Goal: Transaction & Acquisition: Register for event/course

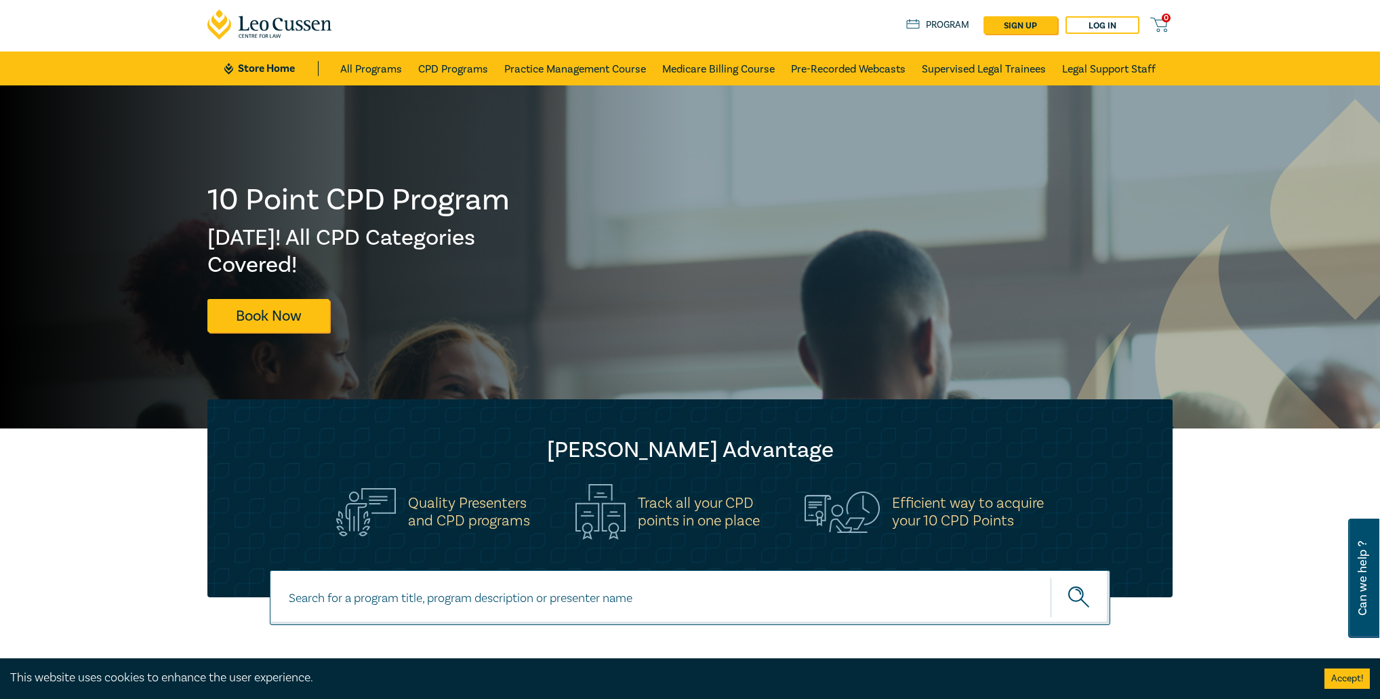
scroll to position [54, 0]
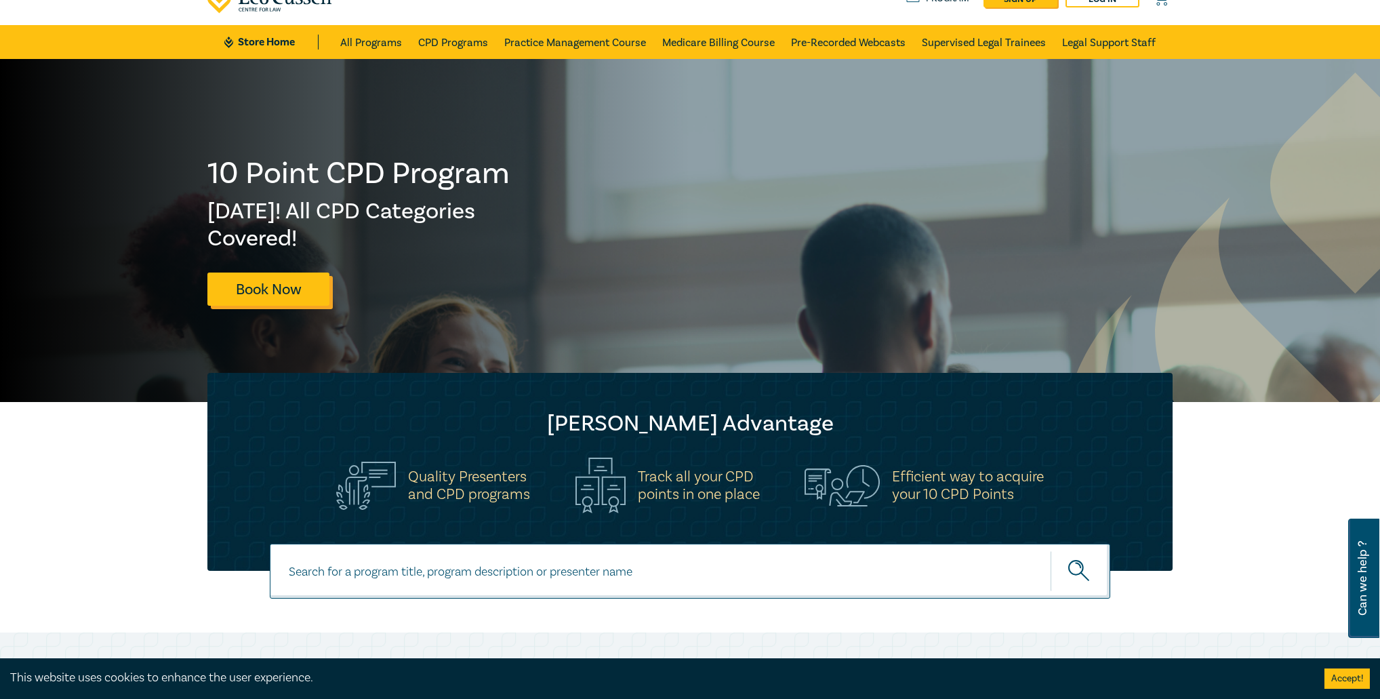
click at [266, 292] on link "Book Now" at bounding box center [268, 289] width 122 height 33
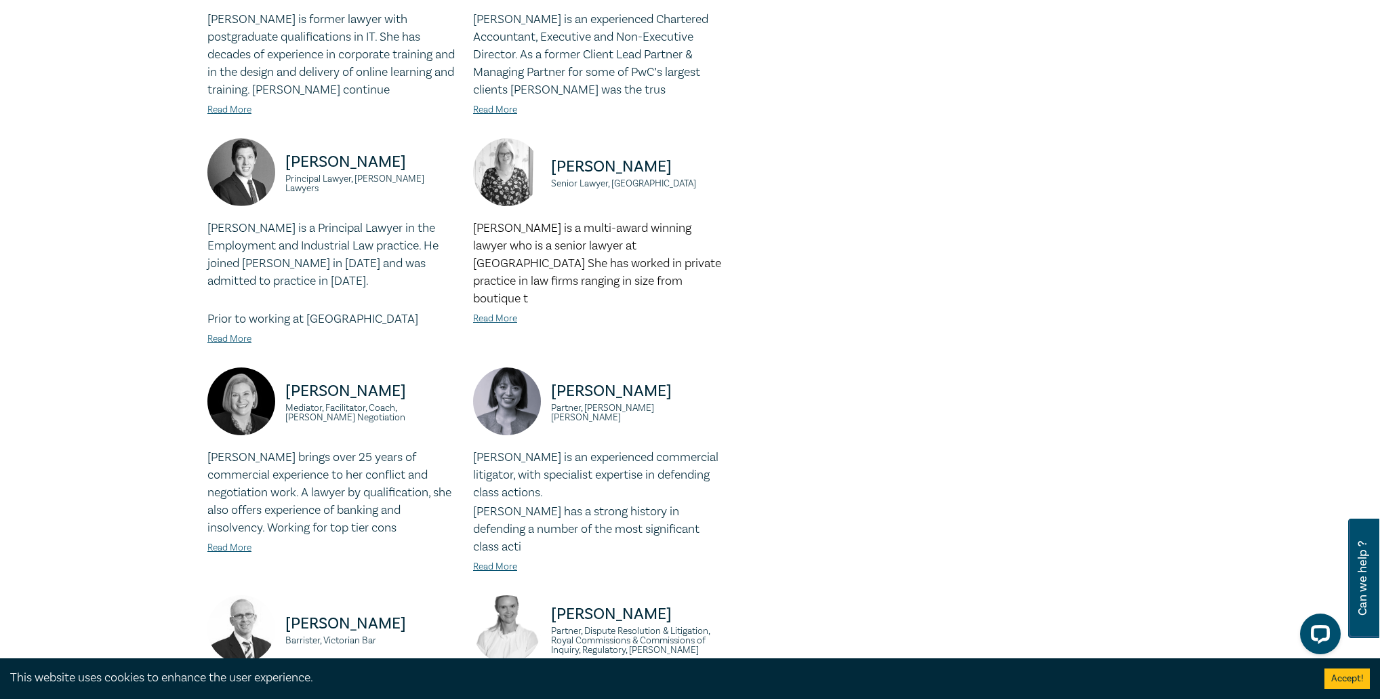
scroll to position [814, 0]
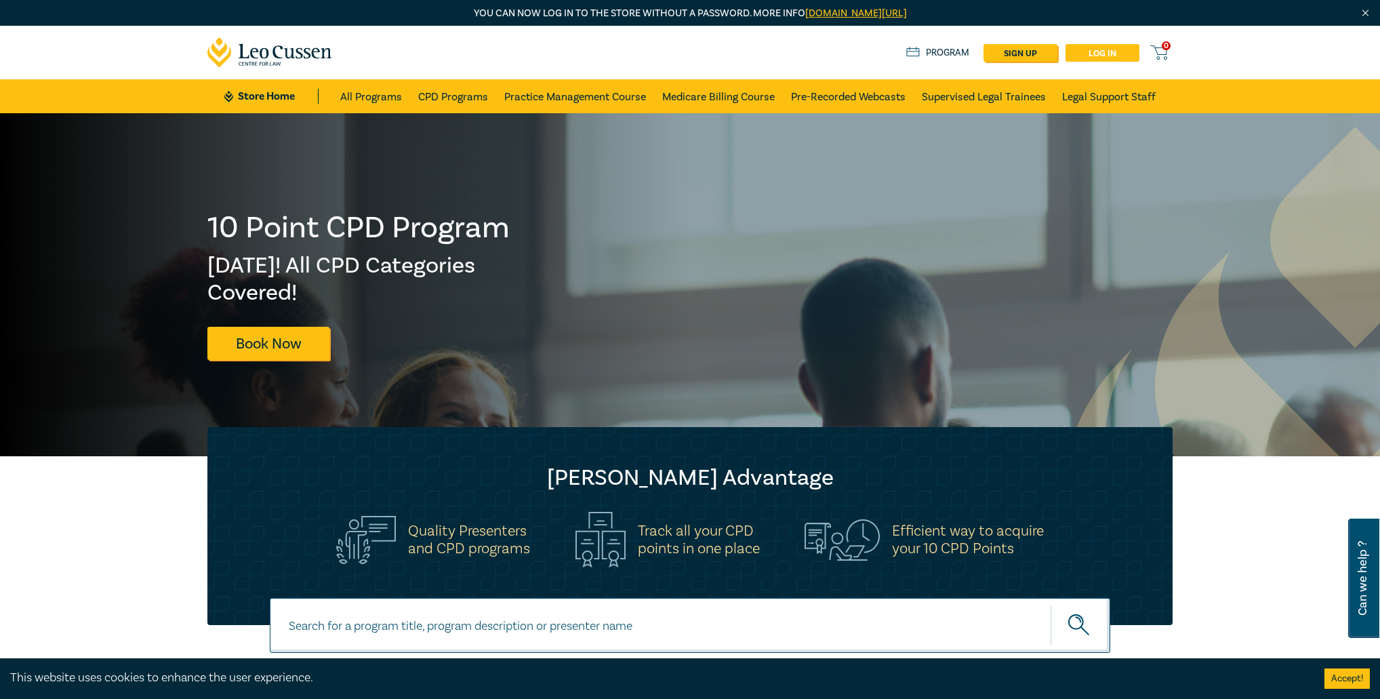
click at [1108, 57] on link "Log in" at bounding box center [1103, 53] width 74 height 18
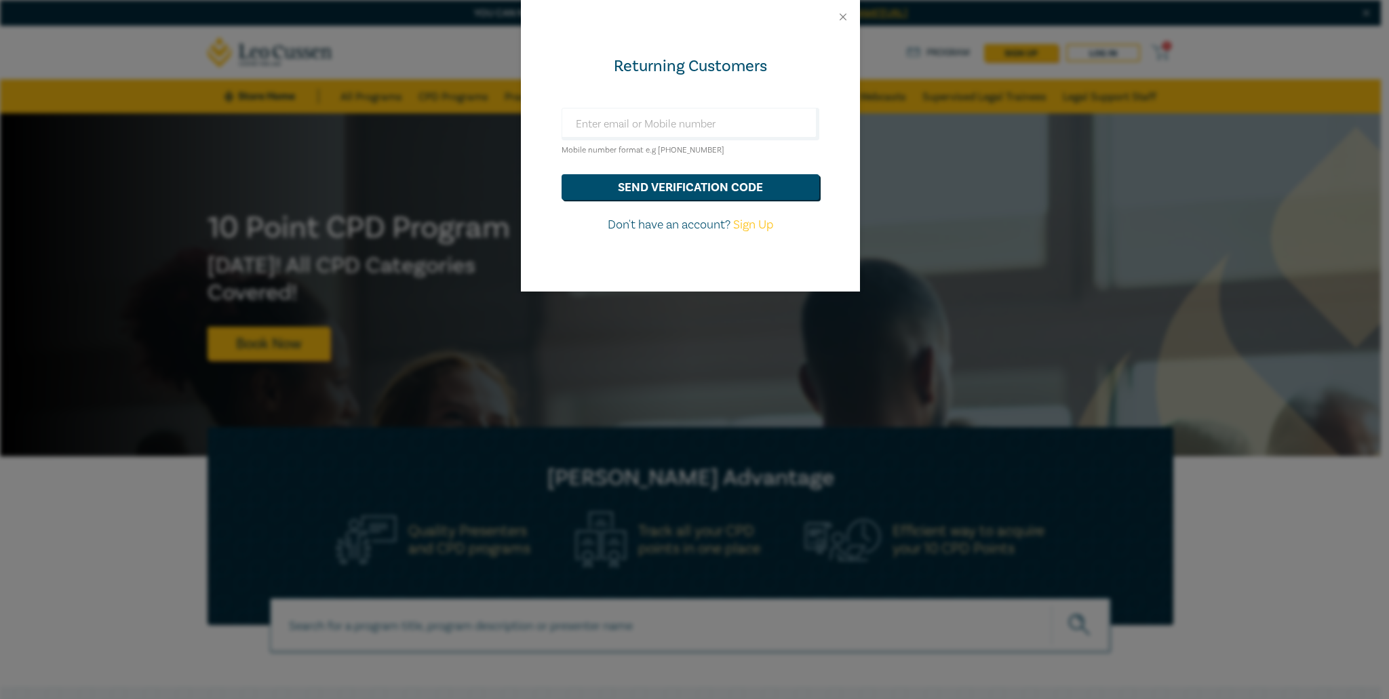
click at [846, 9] on div at bounding box center [690, 17] width 339 height 34
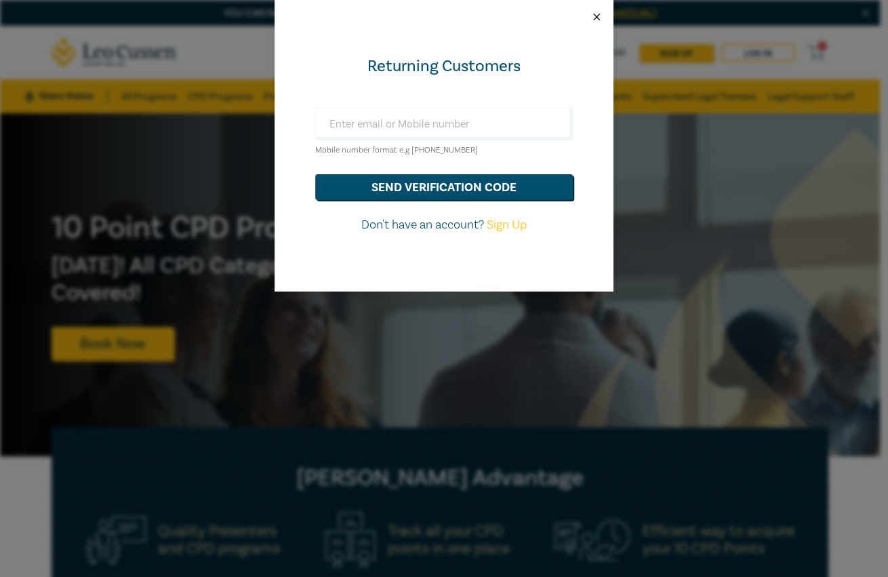
click at [596, 15] on button "Close" at bounding box center [597, 17] width 12 height 12
